Goal: Transaction & Acquisition: Download file/media

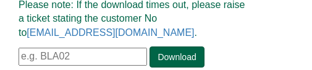
scroll to position [235, 0]
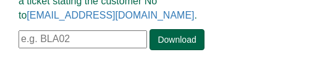
click at [94, 34] on input "text" at bounding box center [83, 39] width 128 height 18
click at [86, 36] on input "text" at bounding box center [83, 39] width 128 height 18
paste input "DEP153"
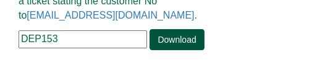
type input "DEP153"
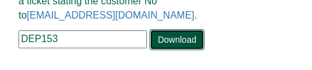
click at [160, 42] on link "Download" at bounding box center [176, 39] width 54 height 21
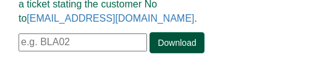
scroll to position [235, 0]
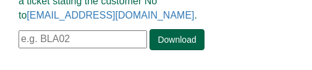
click at [86, 37] on input "text" at bounding box center [83, 39] width 128 height 18
paste input "DEP153"
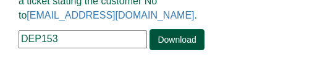
type input "DEP153"
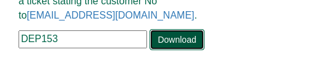
click at [167, 43] on link "Download" at bounding box center [176, 39] width 54 height 21
